Goal: Task Accomplishment & Management: Complete application form

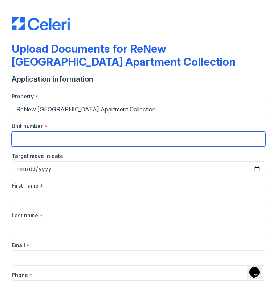
click at [78, 144] on input "Unit number" at bounding box center [139, 138] width 254 height 15
type input "201"
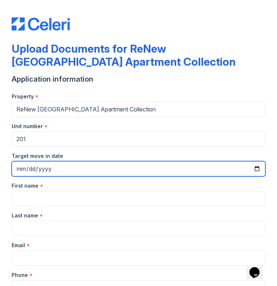
click at [47, 172] on input "Target move in date" at bounding box center [139, 168] width 254 height 15
click at [17, 170] on input "Target move in date" at bounding box center [139, 168] width 254 height 15
click at [259, 170] on input "Target move in date" at bounding box center [139, 168] width 254 height 15
type input "[DATE]"
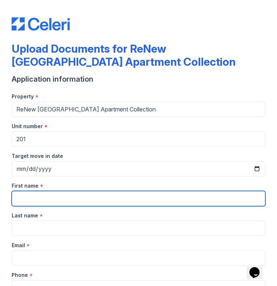
click at [59, 200] on input "First name" at bounding box center [139, 198] width 254 height 15
type input "Lovely"
type input "[PERSON_NAME]"
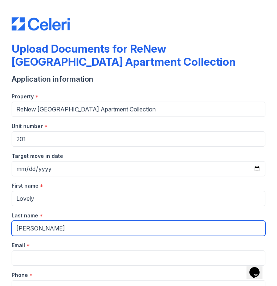
type input "[EMAIL_ADDRESS][DOMAIN_NAME]"
type input "6166355369"
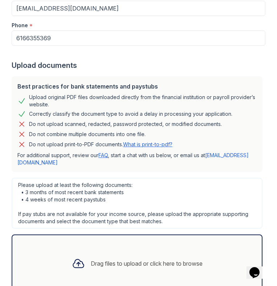
scroll to position [301, 0]
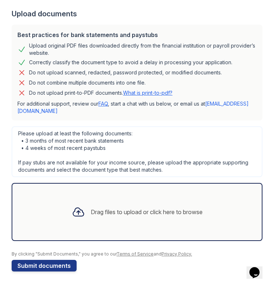
click at [82, 218] on div at bounding box center [78, 212] width 19 height 19
click at [73, 209] on icon at bounding box center [78, 212] width 13 height 13
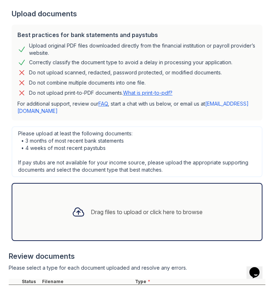
scroll to position [370, 0]
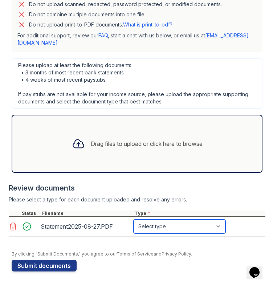
click at [147, 225] on select "Select type Paystub Bank Statement Offer Letter Tax Documents Benefit Award Let…" at bounding box center [180, 227] width 92 height 14
select select "bank_statement"
click at [134, 220] on select "Select type Paystub Bank Statement Offer Letter Tax Documents Benefit Award Let…" at bounding box center [180, 227] width 92 height 14
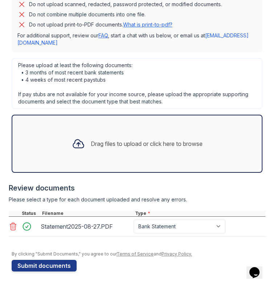
click at [77, 147] on icon at bounding box center [78, 143] width 13 height 13
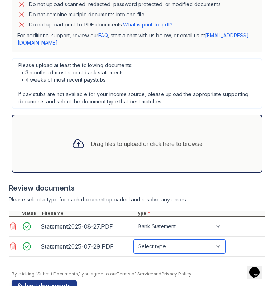
click at [156, 247] on select "Select type Paystub Bank Statement Offer Letter Tax Documents Benefit Award Let…" at bounding box center [180, 247] width 92 height 14
select select "bank_statement"
click at [134, 240] on select "Select type Paystub Bank Statement Offer Letter Tax Documents Benefit Award Let…" at bounding box center [180, 247] width 92 height 14
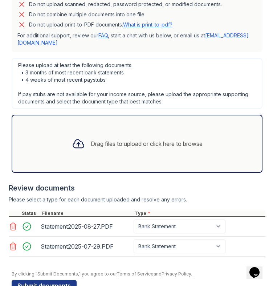
click at [78, 141] on icon at bounding box center [78, 144] width 11 height 8
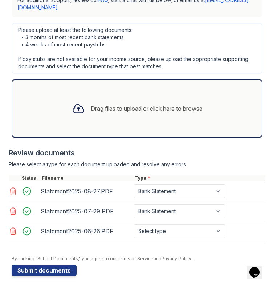
scroll to position [406, 0]
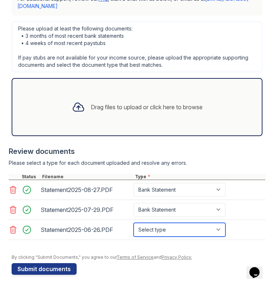
click at [158, 234] on select "Select type Paystub Bank Statement Offer Letter Tax Documents Benefit Award Let…" at bounding box center [180, 230] width 92 height 14
select select "bank_statement"
click at [134, 223] on select "Select type Paystub Bank Statement Offer Letter Tax Documents Benefit Award Let…" at bounding box center [180, 230] width 92 height 14
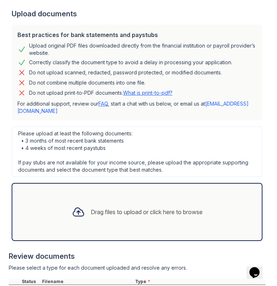
scroll to position [410, 0]
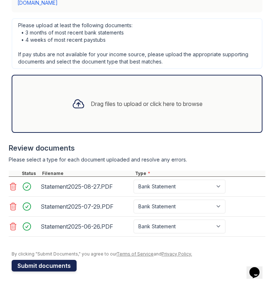
click at [41, 265] on button "Submit documents" at bounding box center [44, 266] width 65 height 12
